Goal: Find specific page/section: Find specific page/section

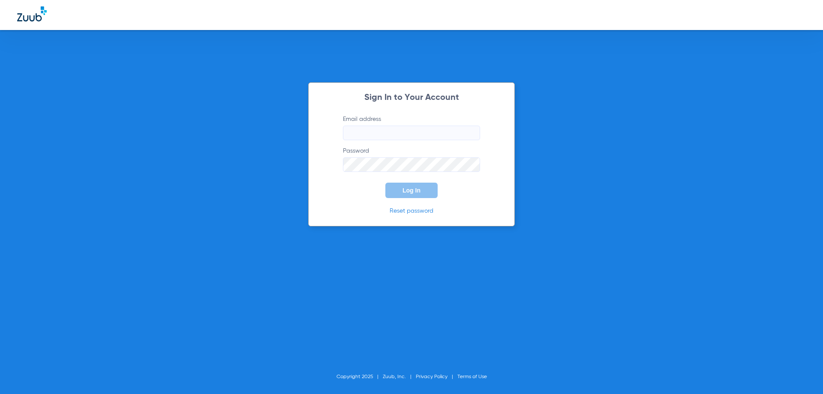
type input "[EMAIL_ADDRESS][DOMAIN_NAME]"
click at [419, 192] on span "Log In" at bounding box center [412, 190] width 18 height 7
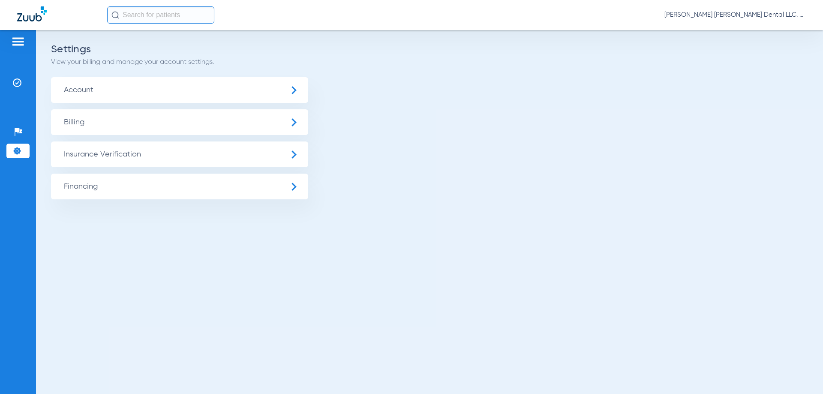
click at [155, 17] on input "text" at bounding box center [160, 14] width 107 height 17
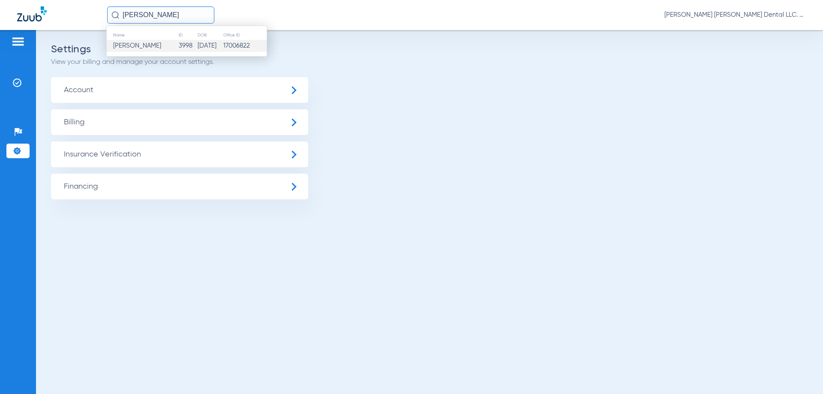
type input "[PERSON_NAME]"
click at [128, 48] on span "[PERSON_NAME]" at bounding box center [137, 45] width 48 height 6
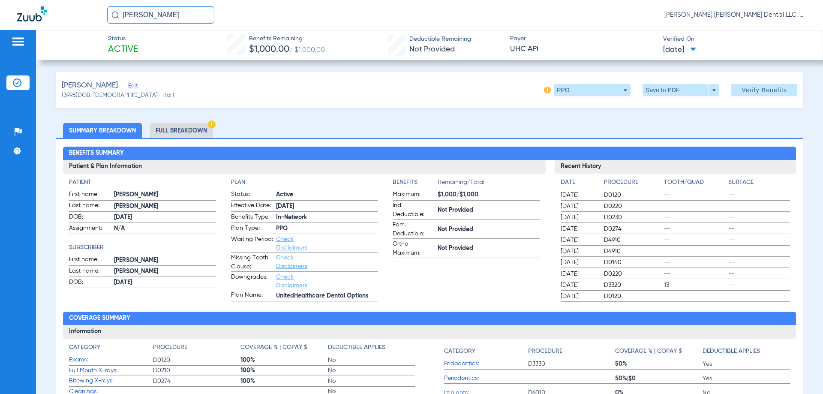
click at [194, 128] on li "Full Breakdown" at bounding box center [181, 130] width 63 height 15
